Goal: Use online tool/utility: Utilize a website feature to perform a specific function

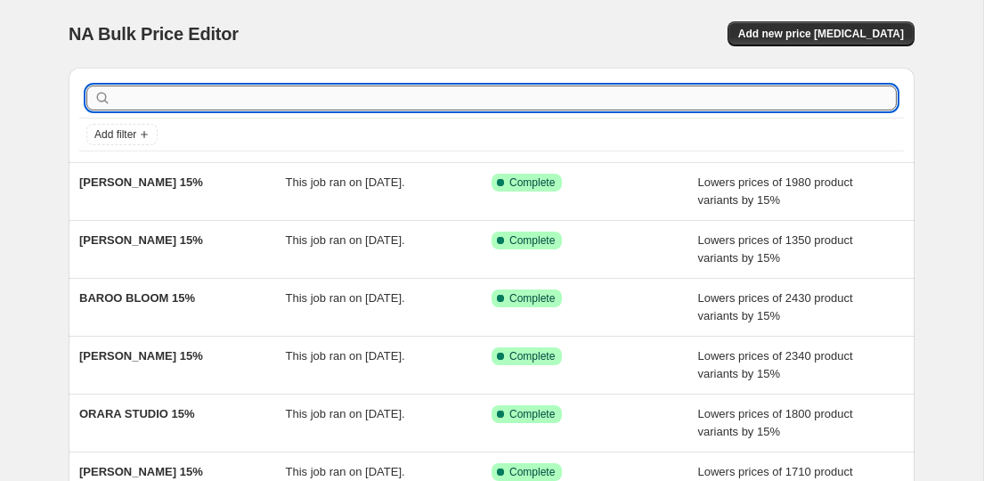
click at [224, 102] on input "text" at bounding box center [506, 97] width 782 height 25
paste input "[PERSON_NAME]"
type input "[PERSON_NAME] 15%"
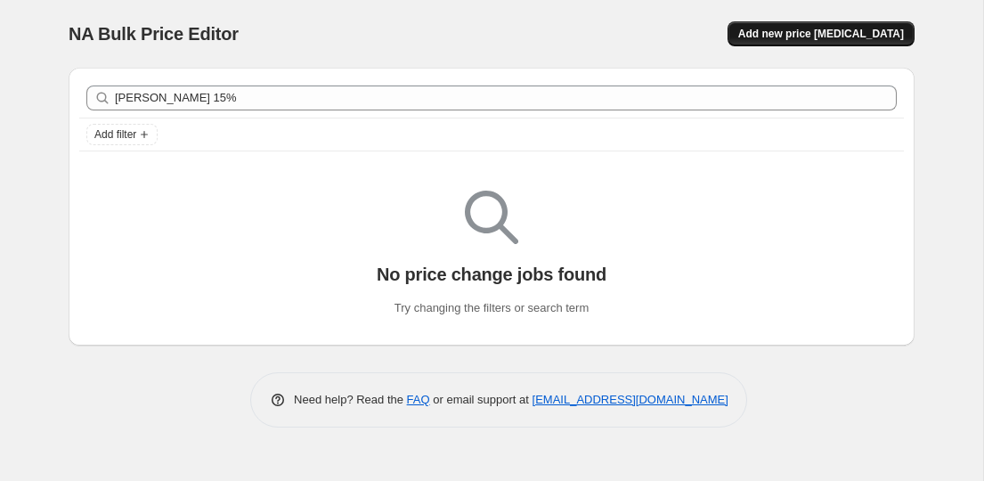
click at [822, 24] on button "Add new price [MEDICAL_DATA]" at bounding box center [821, 33] width 187 height 25
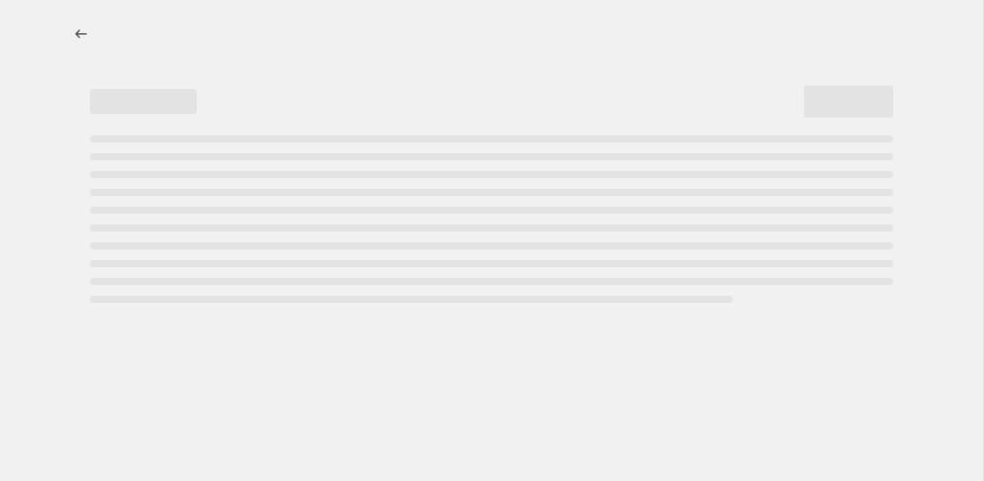
select select "percentage"
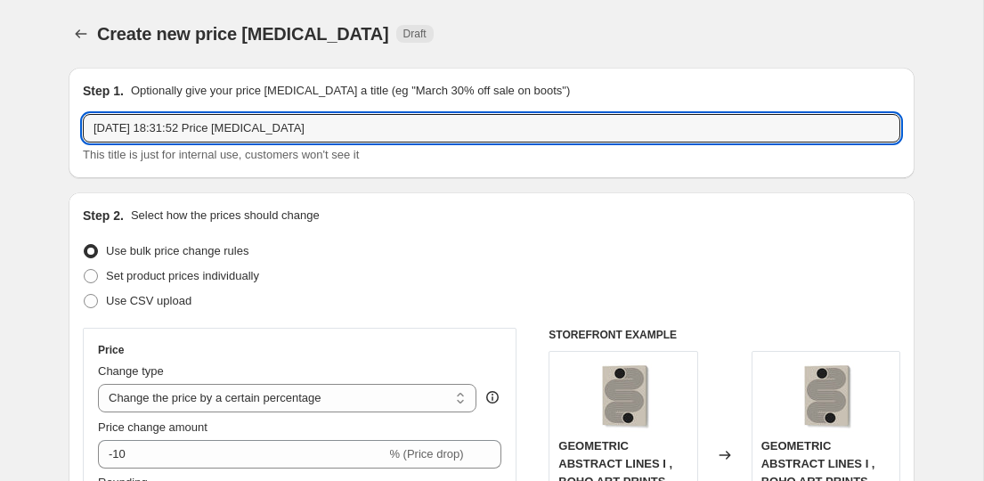
drag, startPoint x: 348, startPoint y: 127, endPoint x: 61, endPoint y: 126, distance: 287.6
paste input "[PERSON_NAME]"
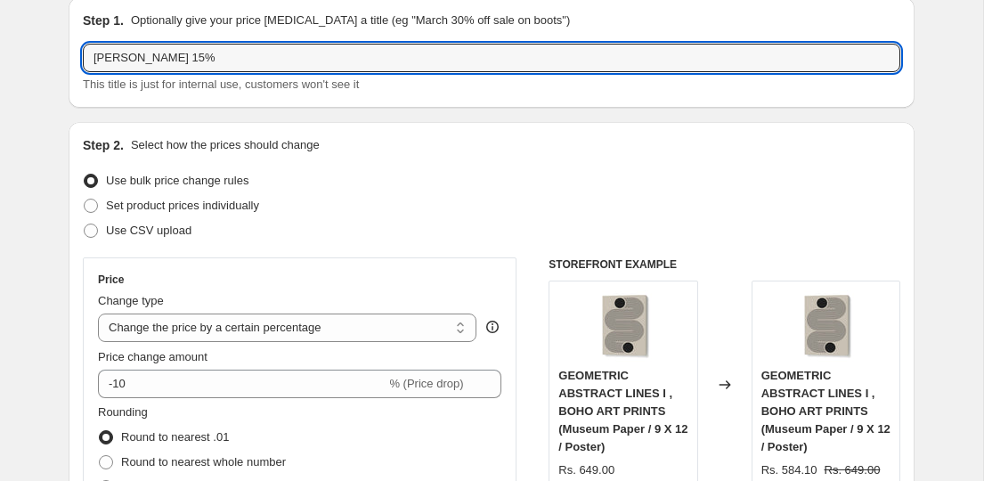
scroll to position [178, 0]
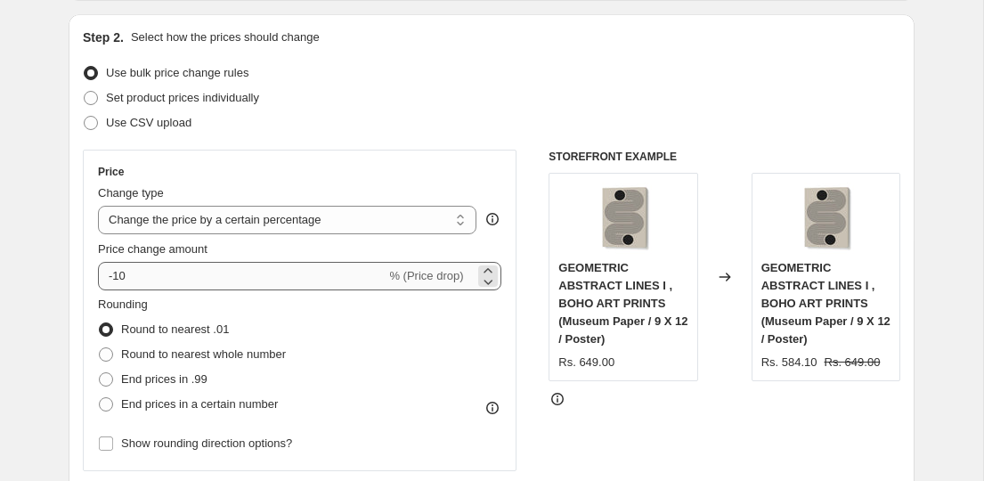
type input "[PERSON_NAME] 15%"
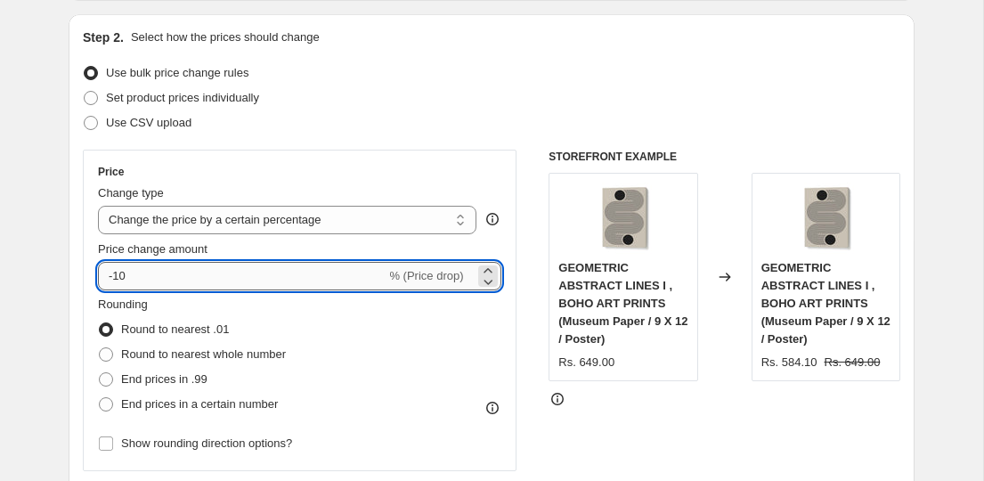
click at [157, 277] on input "-10" at bounding box center [242, 276] width 288 height 28
type input "-15"
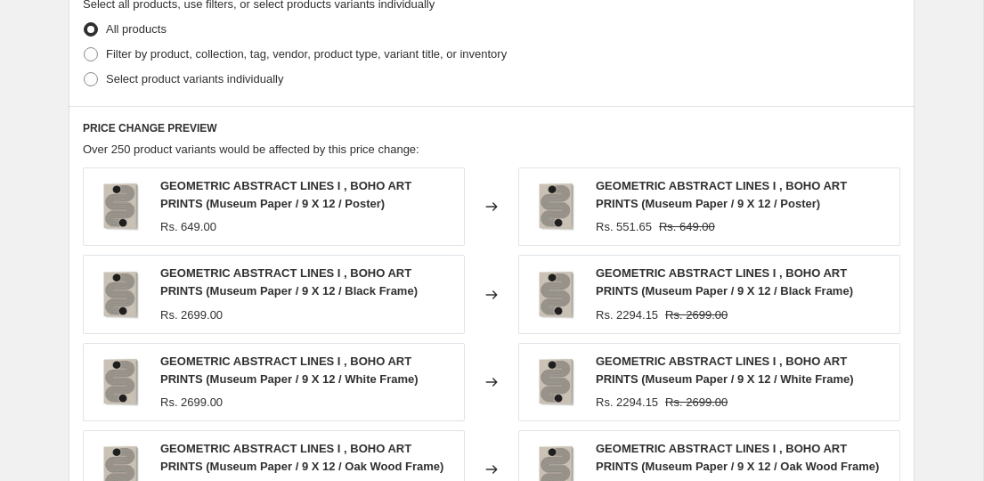
scroll to position [866, 0]
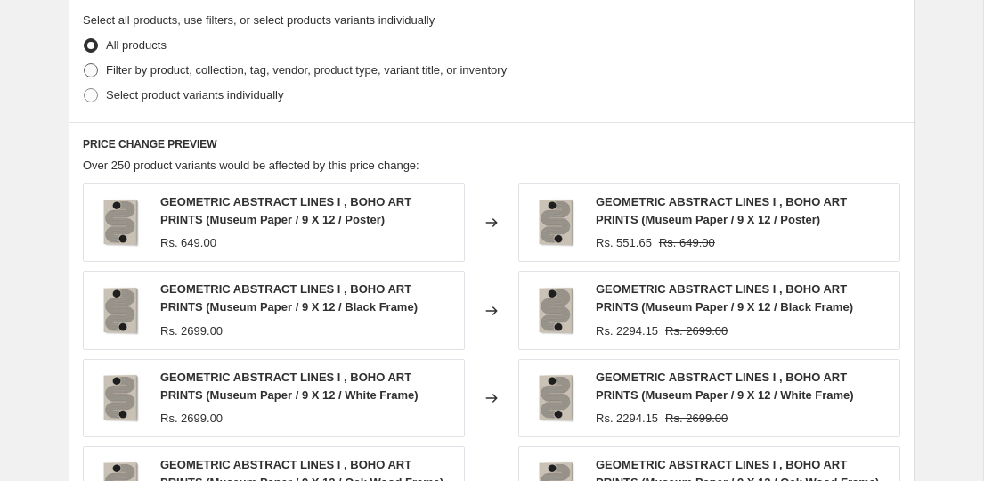
click at [150, 64] on span "Filter by product, collection, tag, vendor, product type, variant title, or inv…" at bounding box center [306, 69] width 401 height 13
click at [85, 64] on input "Filter by product, collection, tag, vendor, product type, variant title, or inv…" at bounding box center [84, 63] width 1 height 1
radio input "true"
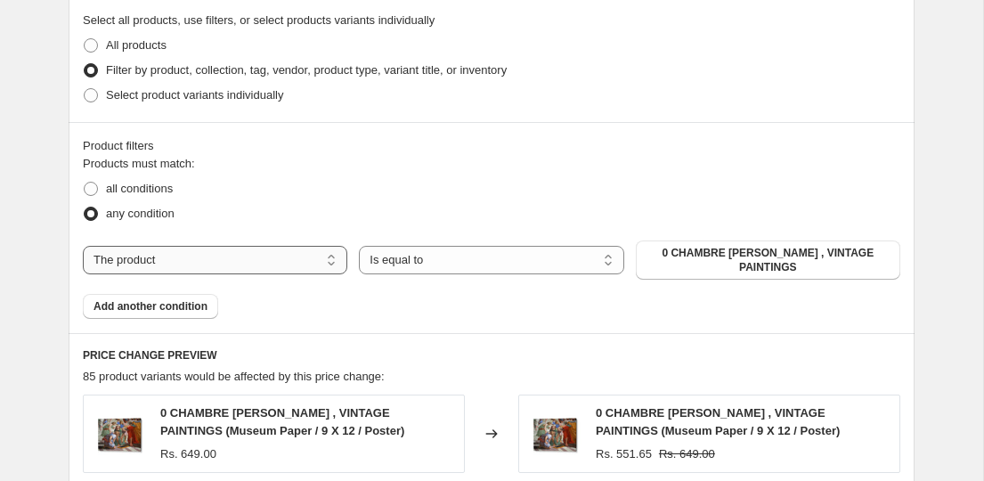
click at [221, 260] on select "The product The product's collection The product's tag The product's vendor The…" at bounding box center [215, 260] width 264 height 28
click at [83, 246] on select "The product The product's collection The product's tag The product's vendor The…" at bounding box center [215, 260] width 264 height 28
click at [227, 264] on select "The product The product's collection The product's tag The product's vendor The…" at bounding box center [215, 260] width 264 height 28
select select "collection"
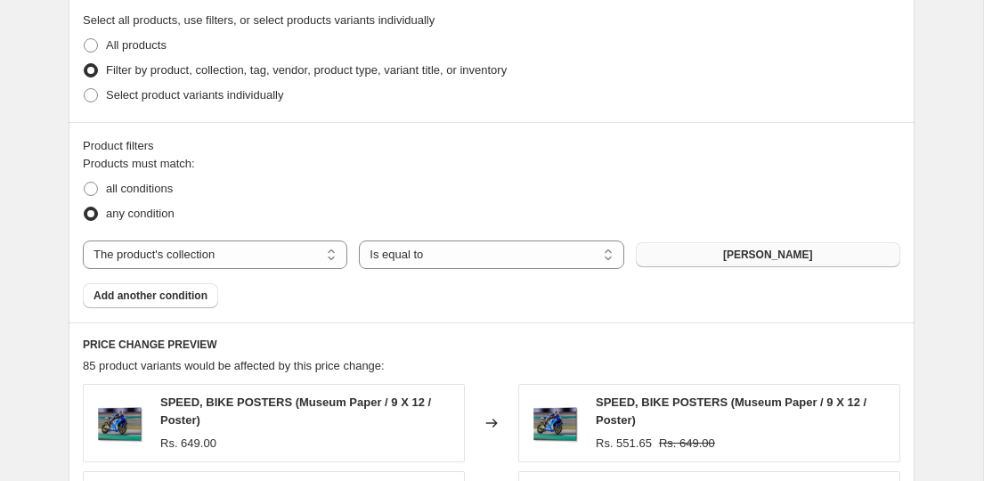
click at [729, 255] on span "[PERSON_NAME]" at bounding box center [768, 255] width 90 height 14
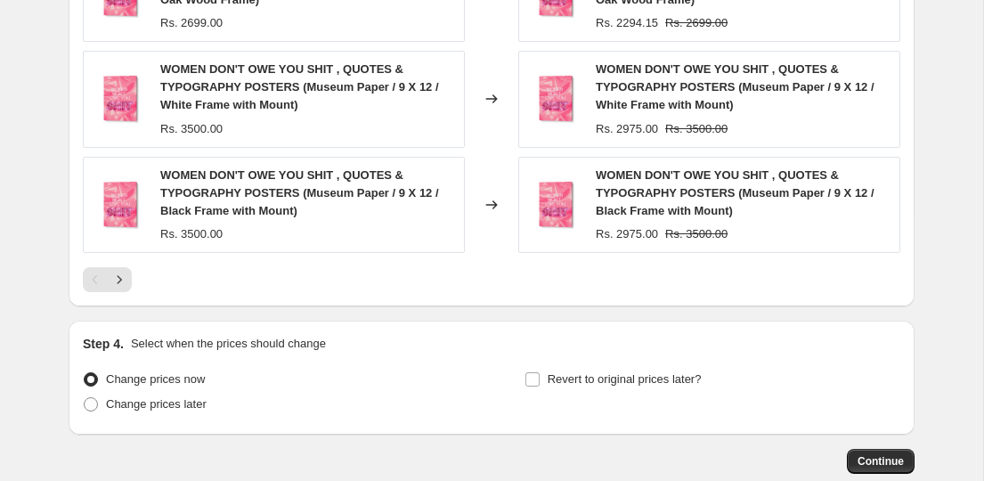
scroll to position [1617, 0]
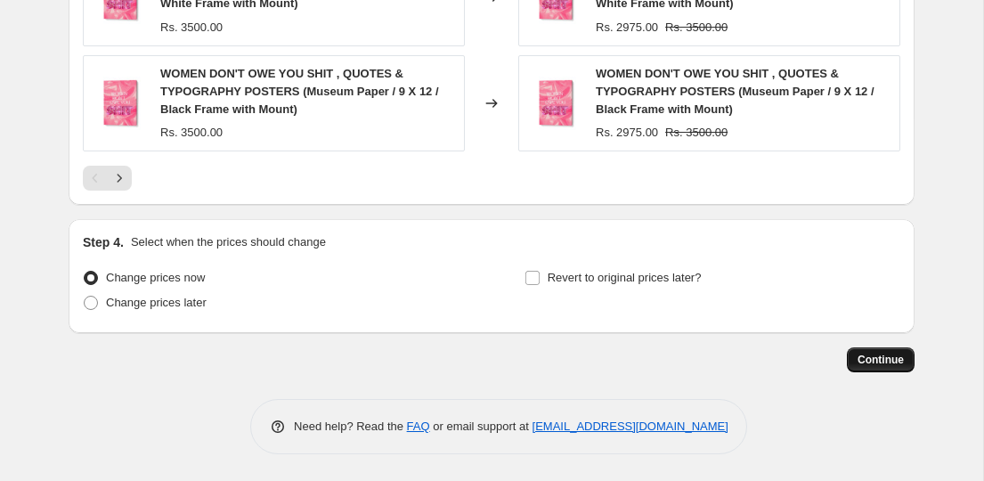
click at [868, 362] on span "Continue" at bounding box center [881, 360] width 46 height 14
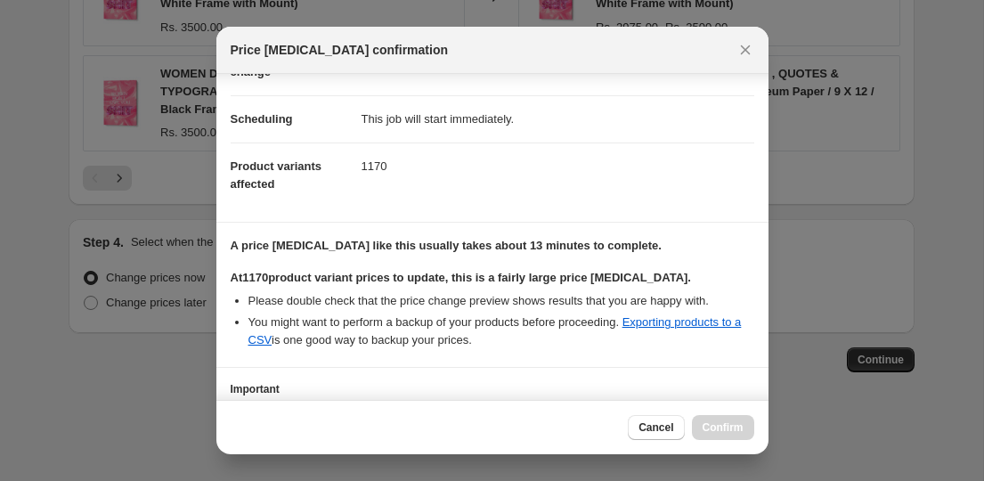
scroll to position [257, 0]
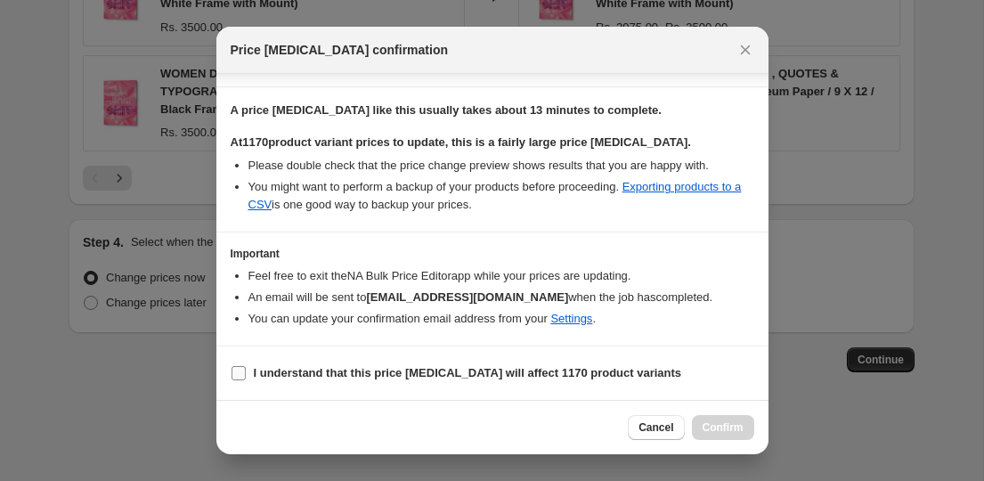
click at [503, 381] on span "I understand that this price [MEDICAL_DATA] will affect 1170 product variants" at bounding box center [468, 373] width 428 height 18
click at [246, 380] on input "I understand that this price [MEDICAL_DATA] will affect 1170 product variants" at bounding box center [239, 373] width 14 height 14
checkbox input "true"
click at [719, 436] on button "Confirm" at bounding box center [723, 427] width 62 height 25
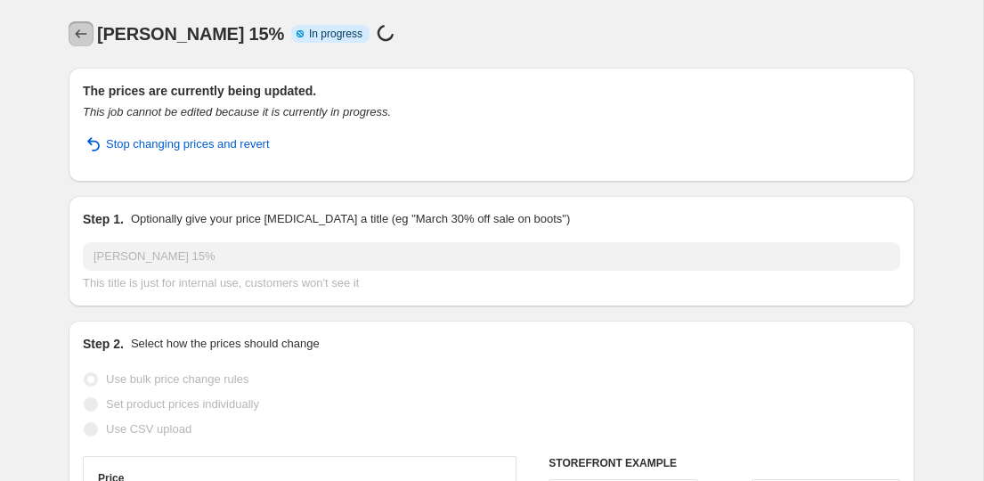
click at [85, 35] on icon "Price change jobs" at bounding box center [81, 34] width 18 height 18
